Goal: Navigation & Orientation: Find specific page/section

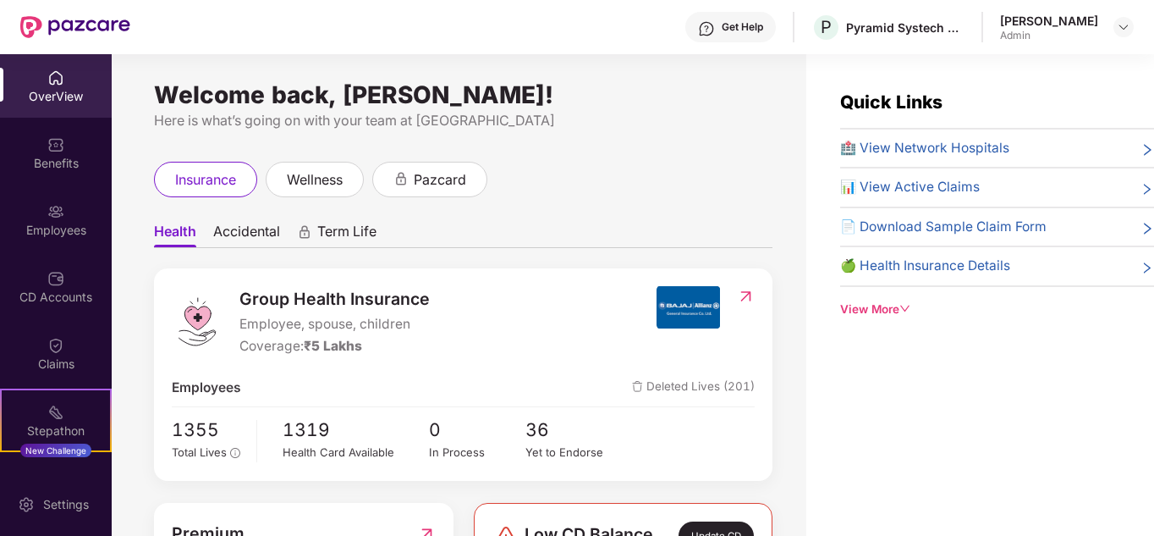
click at [71, 86] on div "OverView" at bounding box center [56, 85] width 112 height 63
click at [72, 289] on div "CD Accounts" at bounding box center [56, 297] width 112 height 17
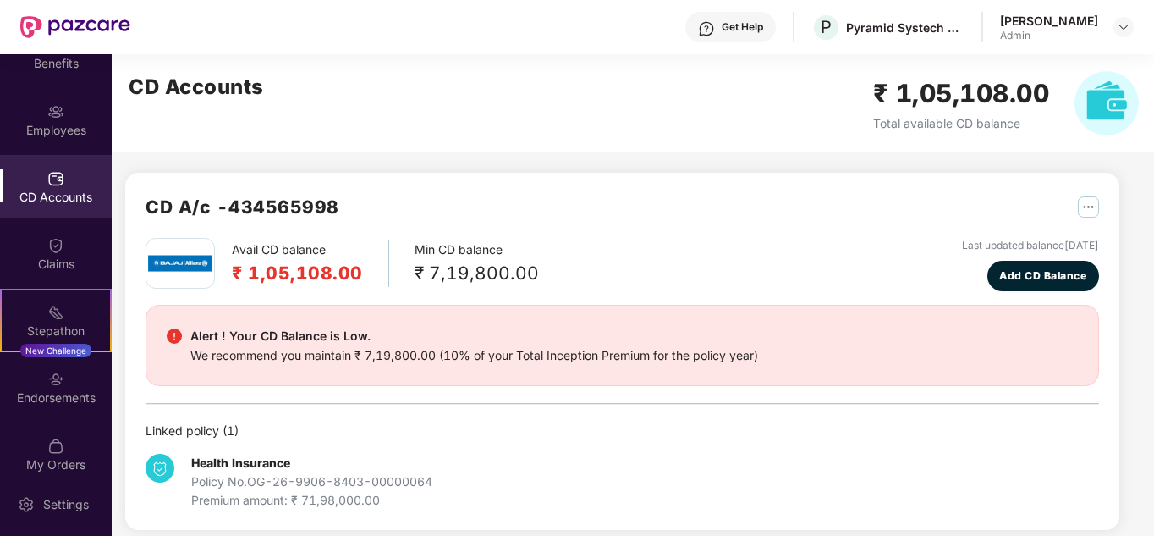
scroll to position [102, 0]
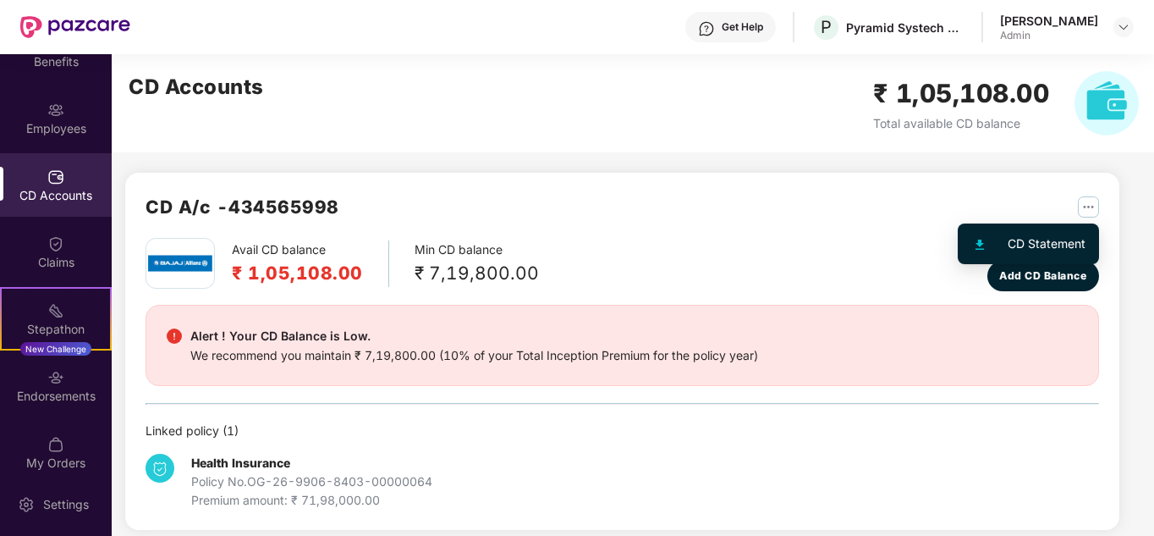
click at [1029, 237] on div "CD Statement" at bounding box center [1047, 243] width 78 height 19
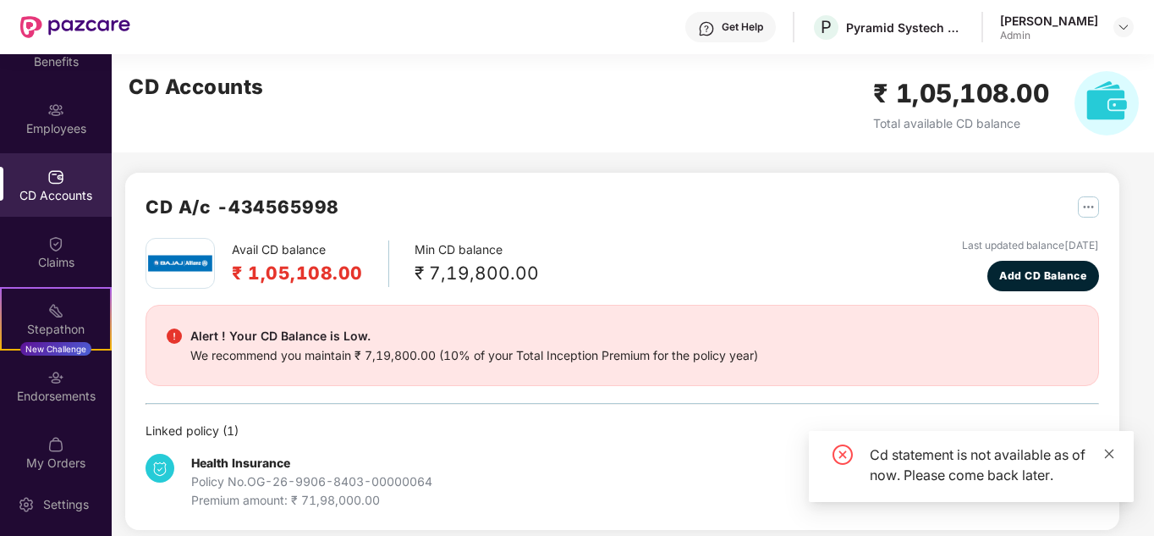
click at [1108, 456] on icon "close" at bounding box center [1109, 454] width 12 height 12
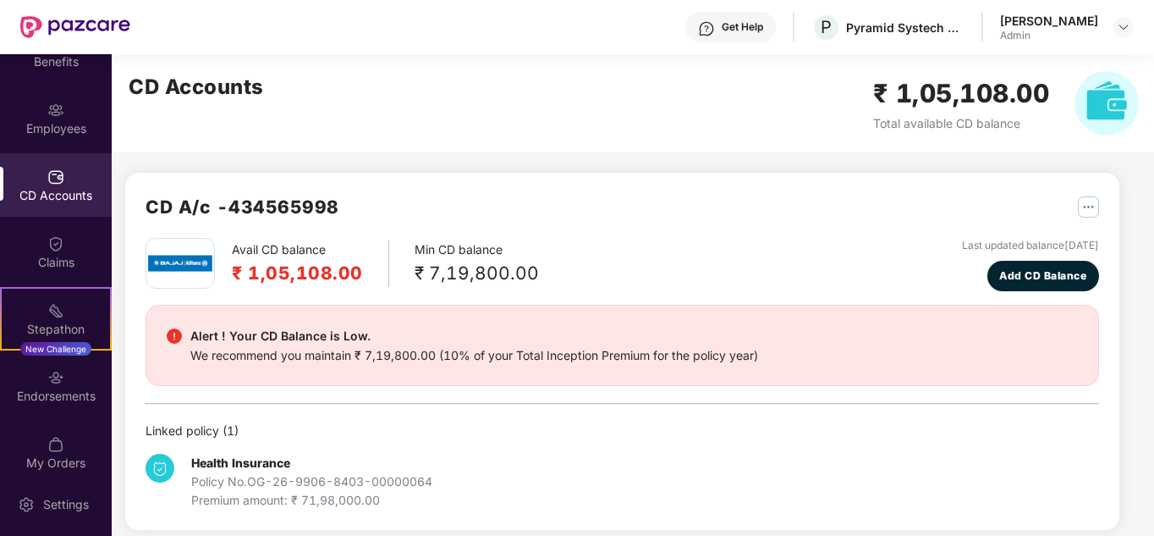
click at [789, 449] on div "Health Insurance Policy No. OG-26-9906-8403-00000064 Premium amount: ₹ 71,98,00…" at bounding box center [623, 474] width 954 height 69
click at [62, 140] on div "Employees" at bounding box center [56, 117] width 112 height 63
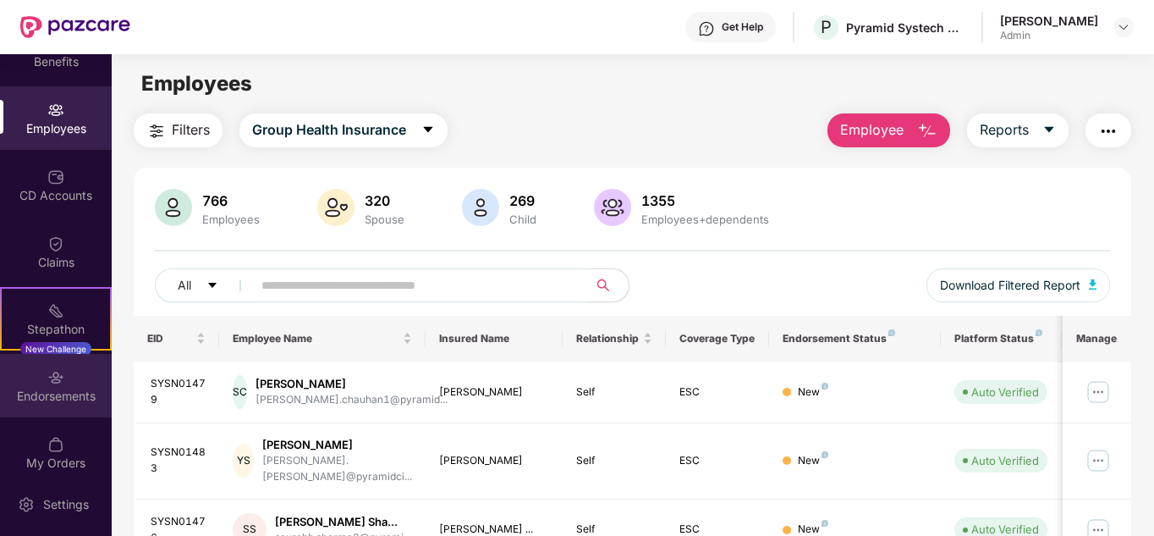
click at [67, 402] on div "Endorsements" at bounding box center [56, 396] width 112 height 17
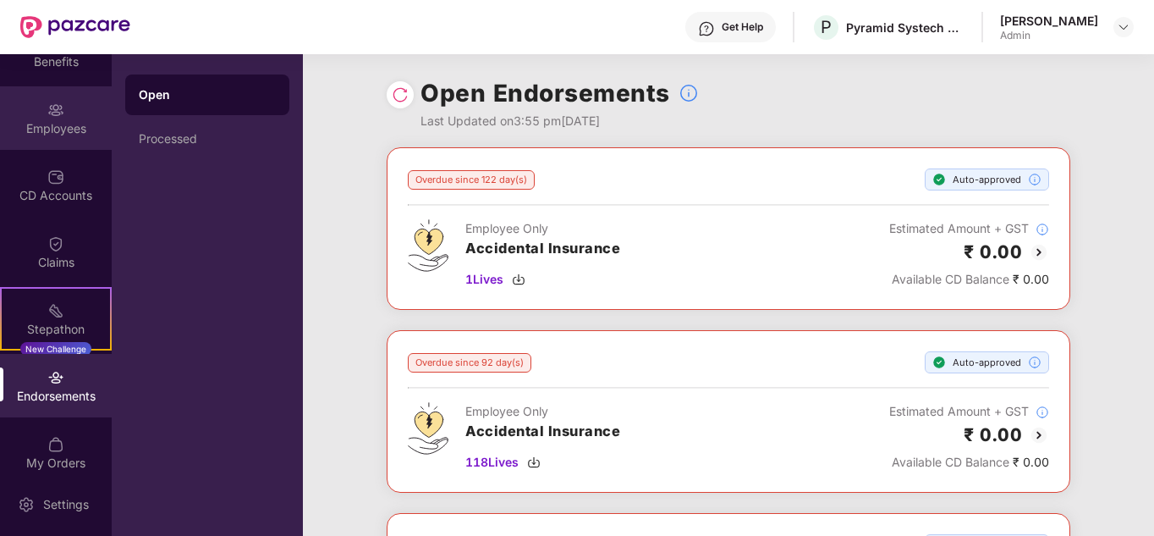
click at [67, 124] on div "Employees" at bounding box center [56, 128] width 112 height 17
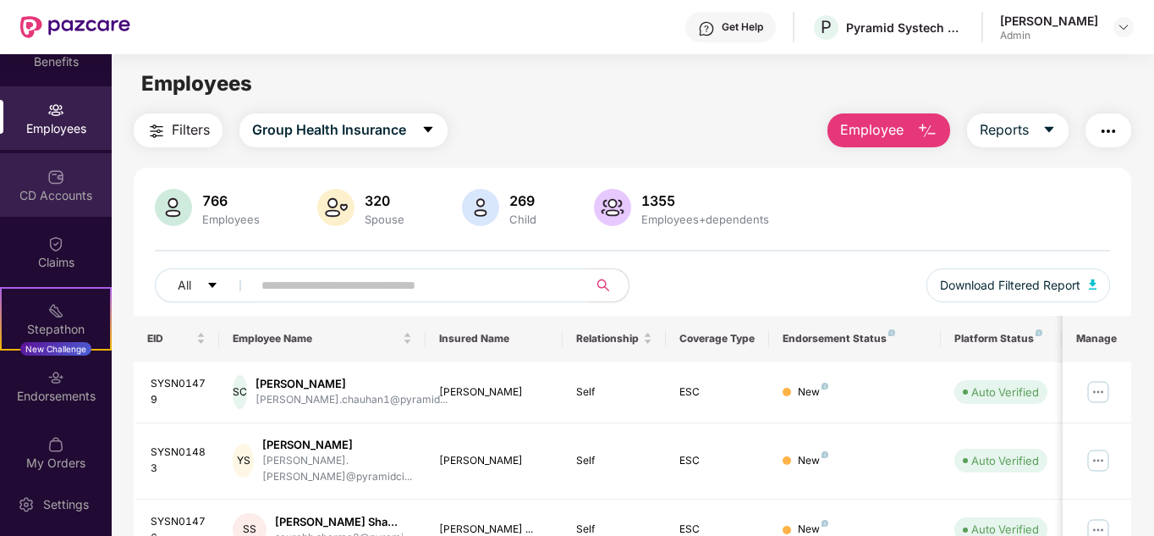
click at [74, 204] on div "CD Accounts" at bounding box center [56, 184] width 112 height 63
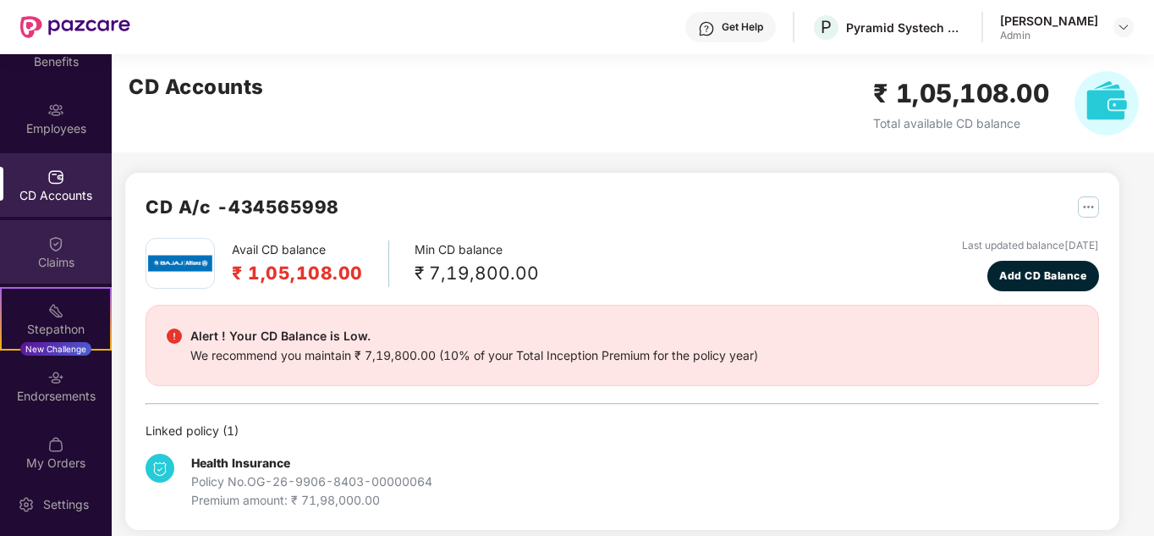
click at [56, 239] on img at bounding box center [55, 243] width 17 height 17
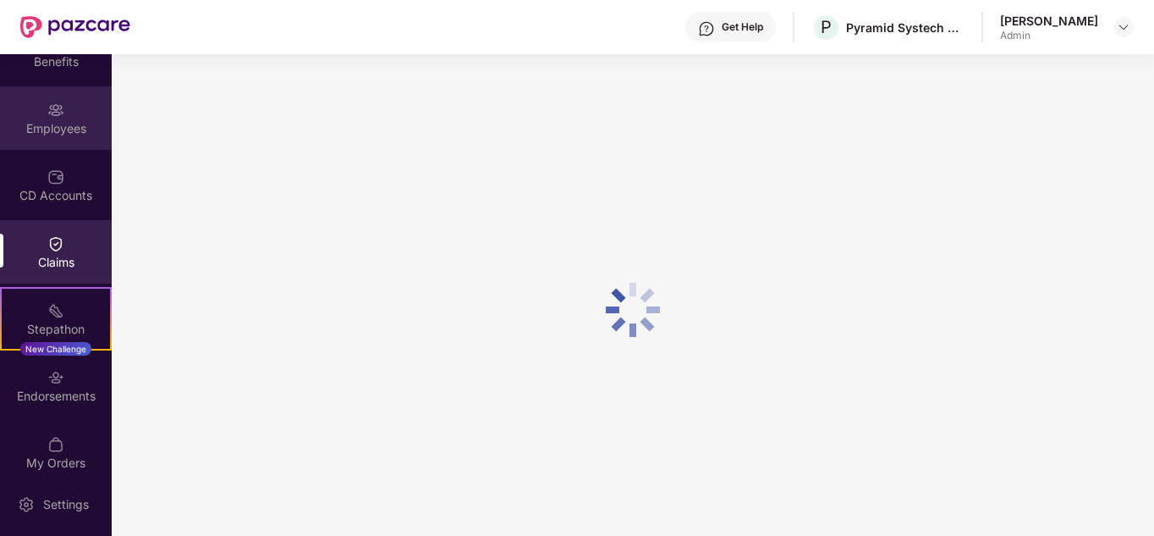
click at [69, 102] on div "Employees" at bounding box center [56, 117] width 112 height 63
